Goal: Transaction & Acquisition: Purchase product/service

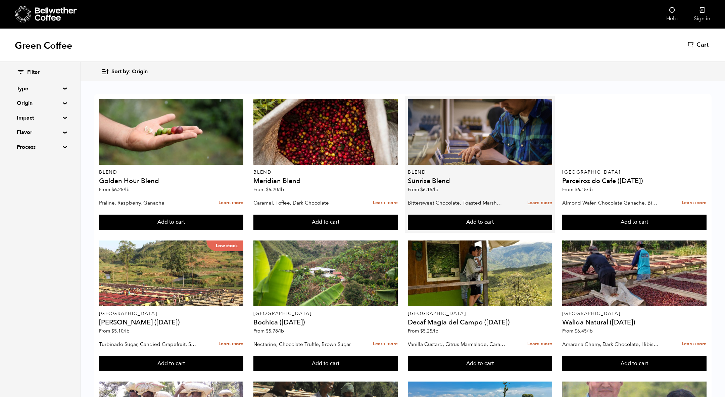
scroll to position [184, 0]
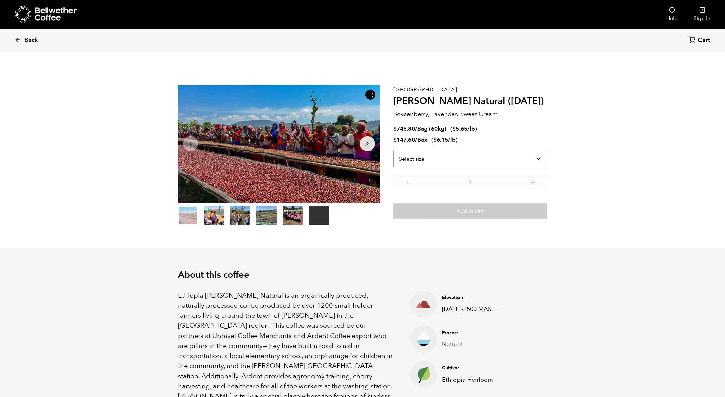
click at [464, 160] on select "Select size Bag (60kg) (132 lbs) Box (24 lbs)" at bounding box center [470, 159] width 154 height 16
select select "bag-3"
click at [393, 151] on select "Select size Bag (60kg) (132 lbs) Box (24 lbs)" at bounding box center [470, 159] width 154 height 16
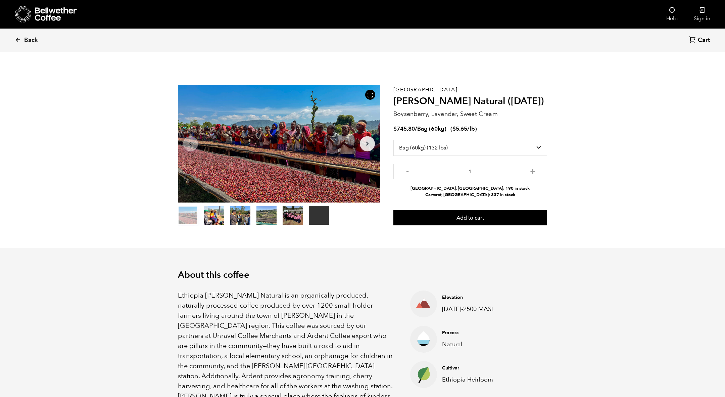
drag, startPoint x: 501, startPoint y: 196, endPoint x: 447, endPoint y: 194, distance: 54.1
click at [447, 194] on li "Carteret, NJ: 337 in stock" at bounding box center [470, 195] width 154 height 6
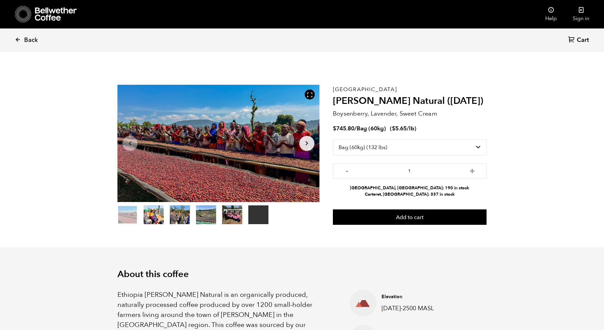
scroll to position [0, 0]
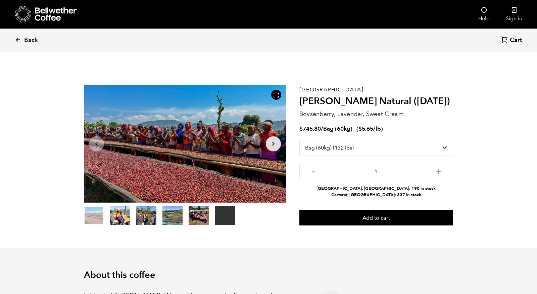
click at [417, 198] on div "Ethiopia Shanta Golba Natural (OCT 24) Boysenberry, Lavender, Sweet Cream $ 745…" at bounding box center [376, 155] width 154 height 141
